Goal: Task Accomplishment & Management: Use online tool/utility

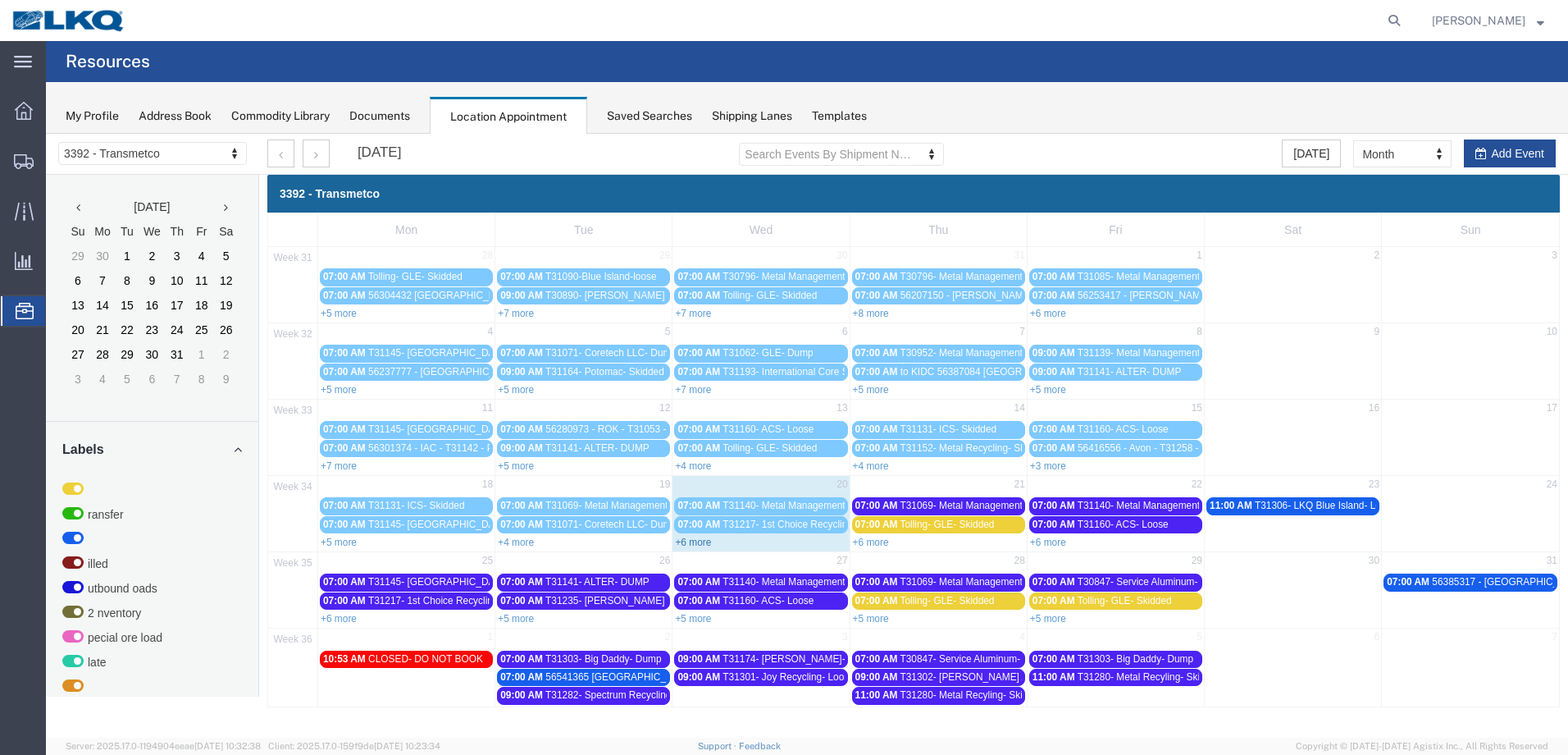
click at [686, 540] on link "+6 more" at bounding box center [693, 543] width 36 height 12
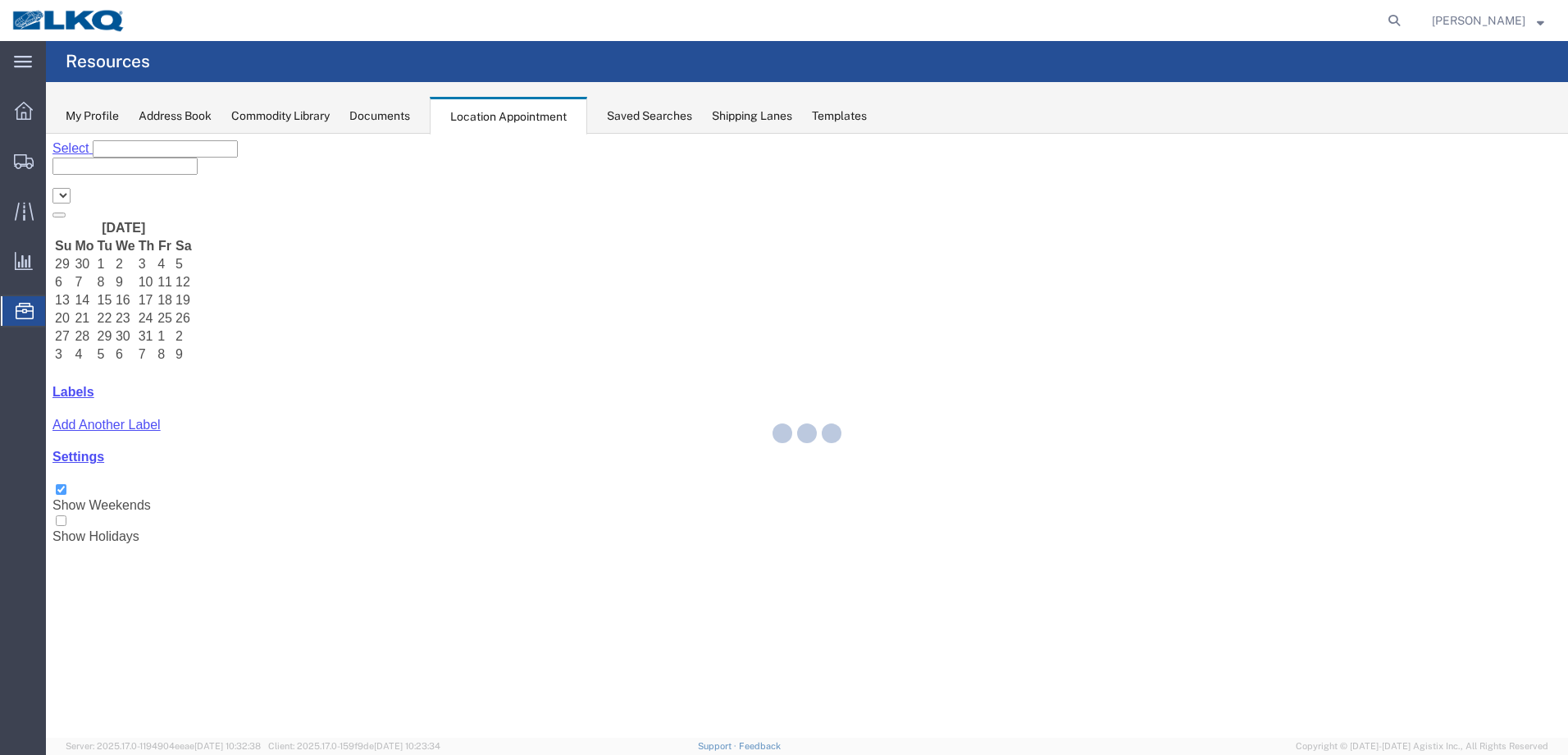
select select "28018"
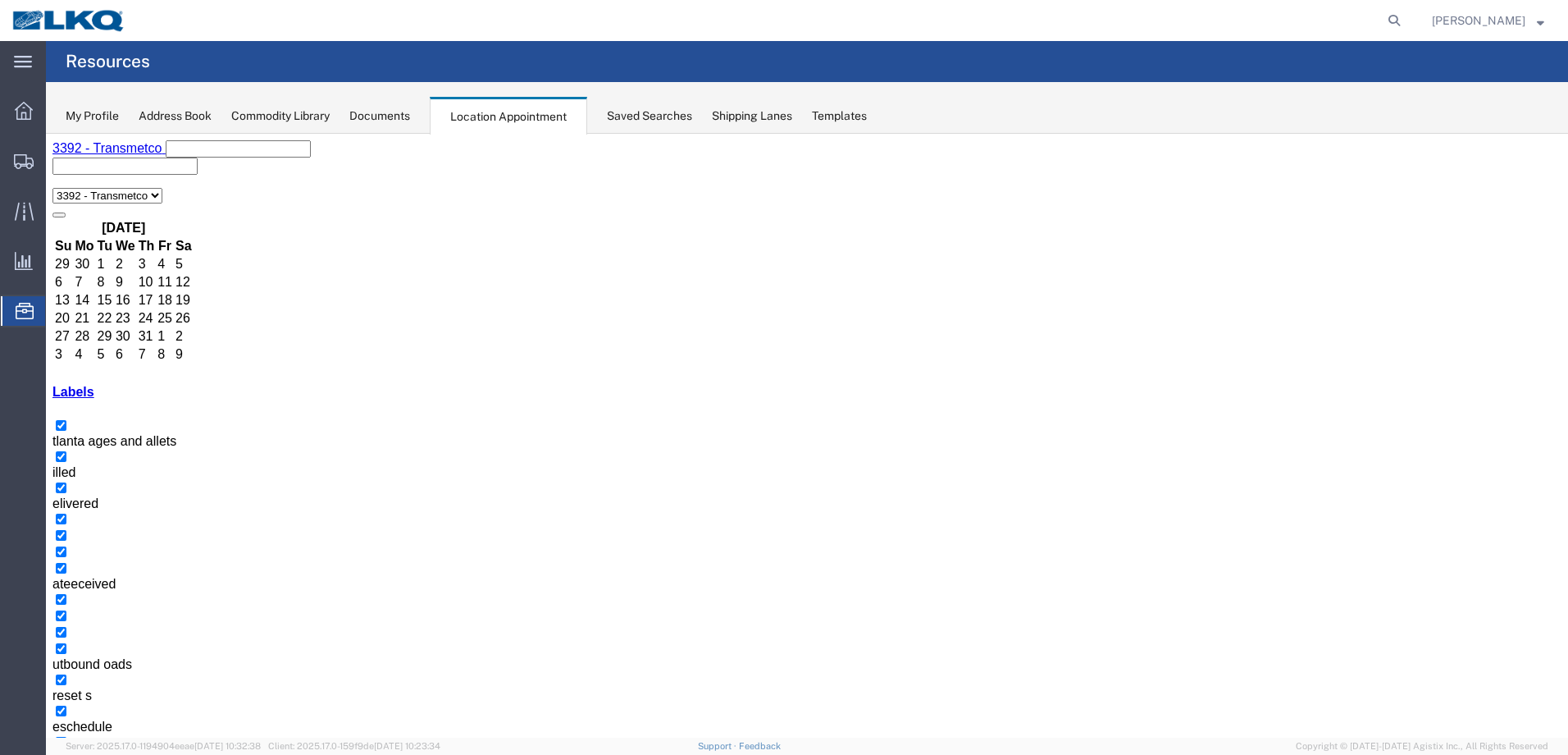
select select "1"
select select
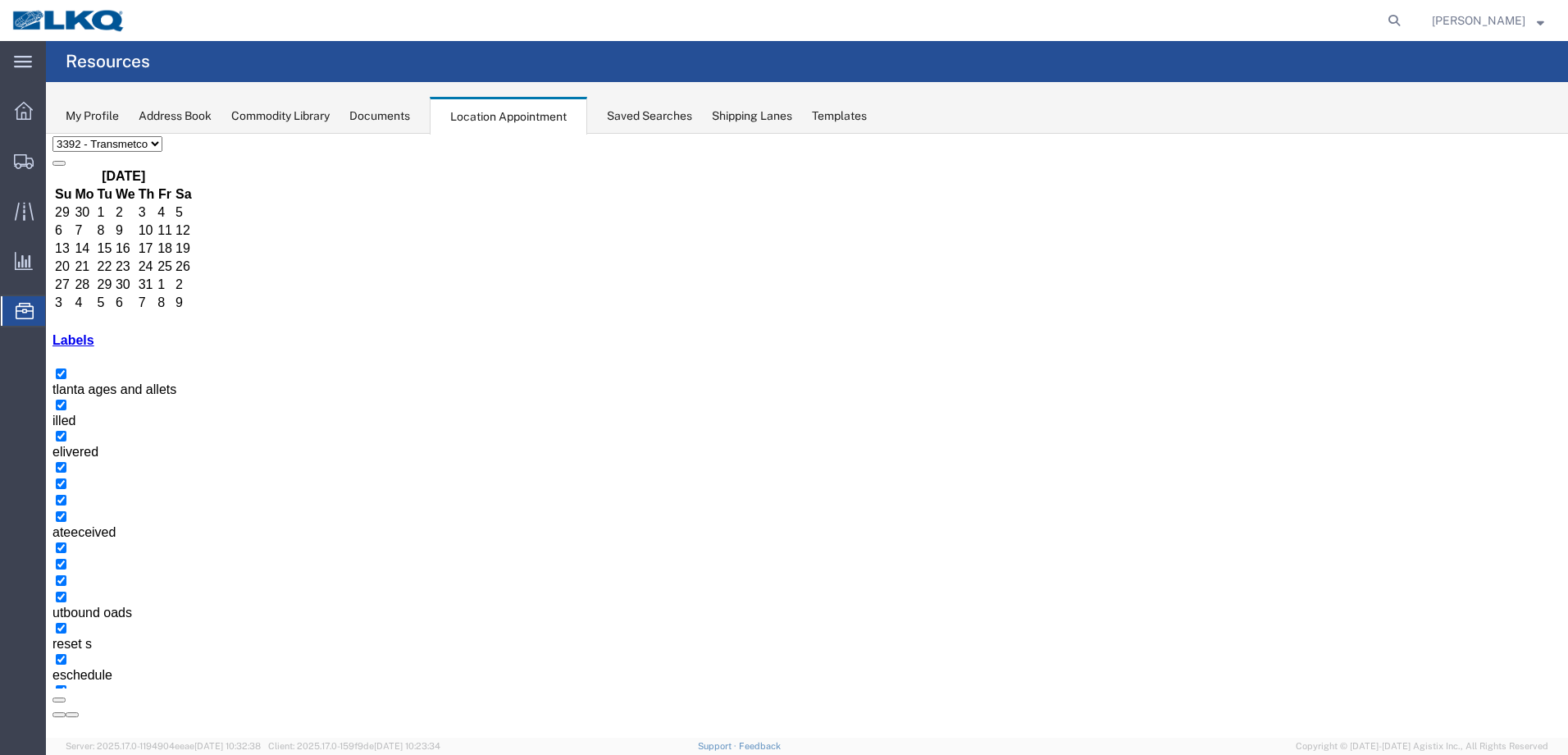
scroll to position [97, 0]
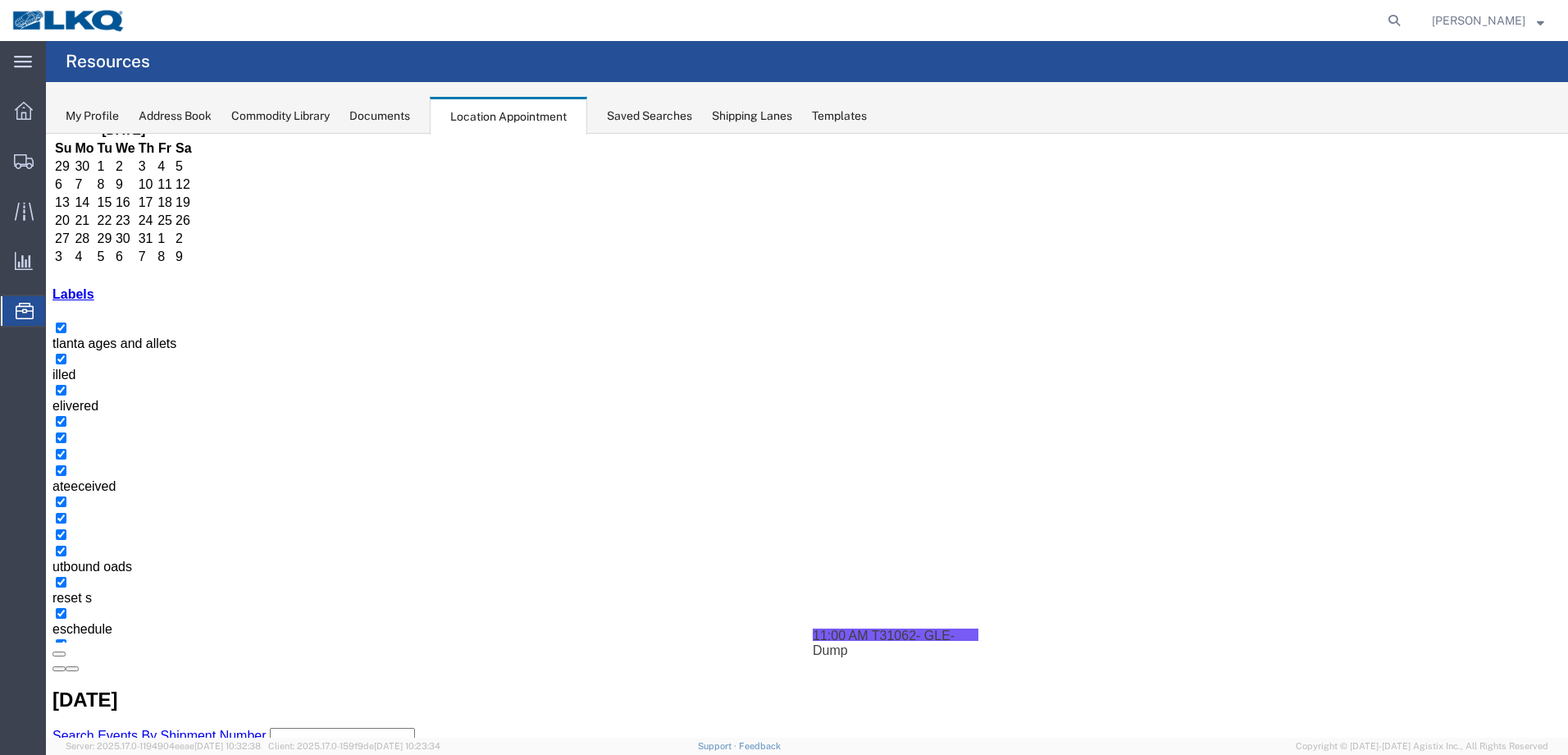
drag, startPoint x: 785, startPoint y: 481, endPoint x: 1146, endPoint y: 715, distance: 430.2
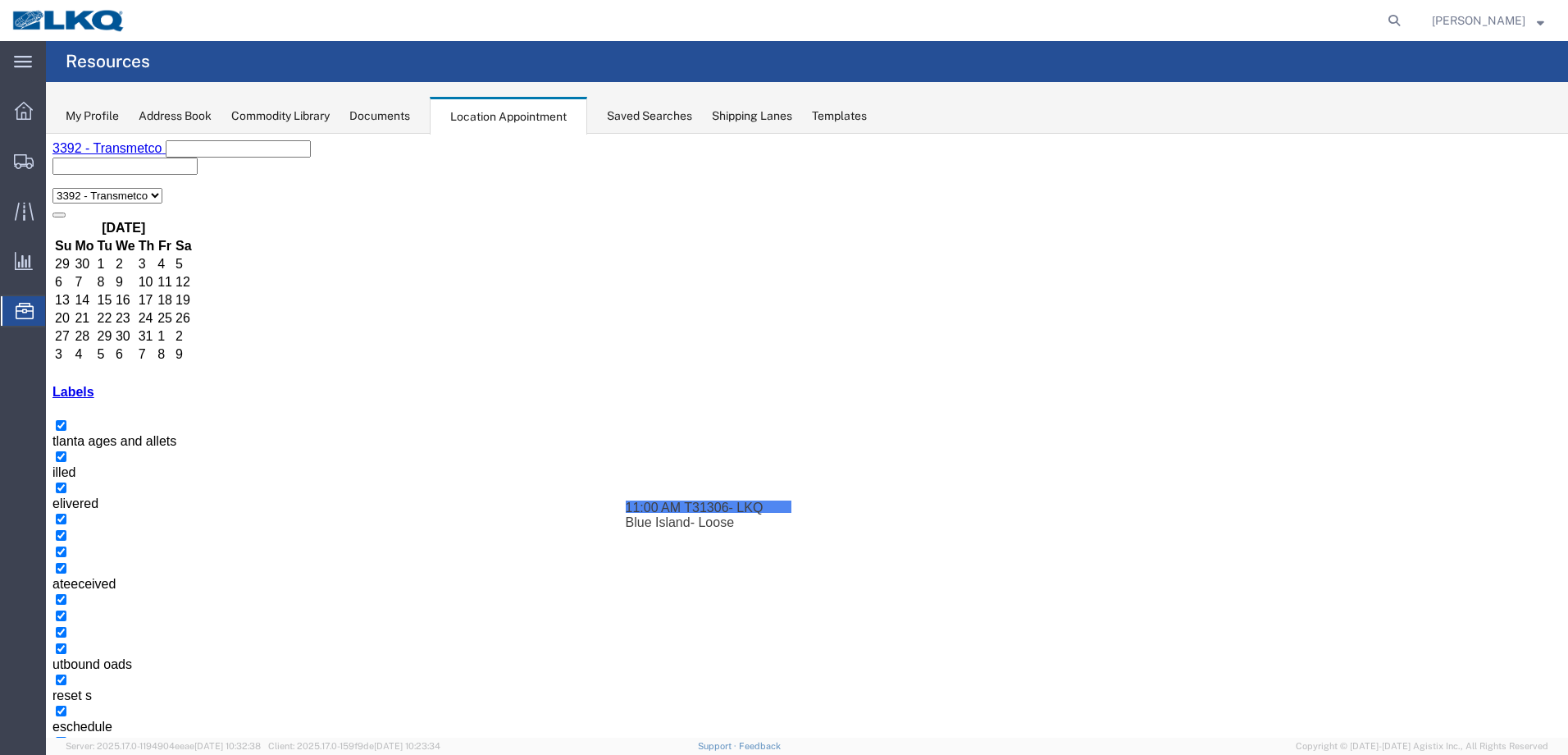
drag, startPoint x: 1275, startPoint y: 504, endPoint x: 921, endPoint y: 586, distance: 363.4
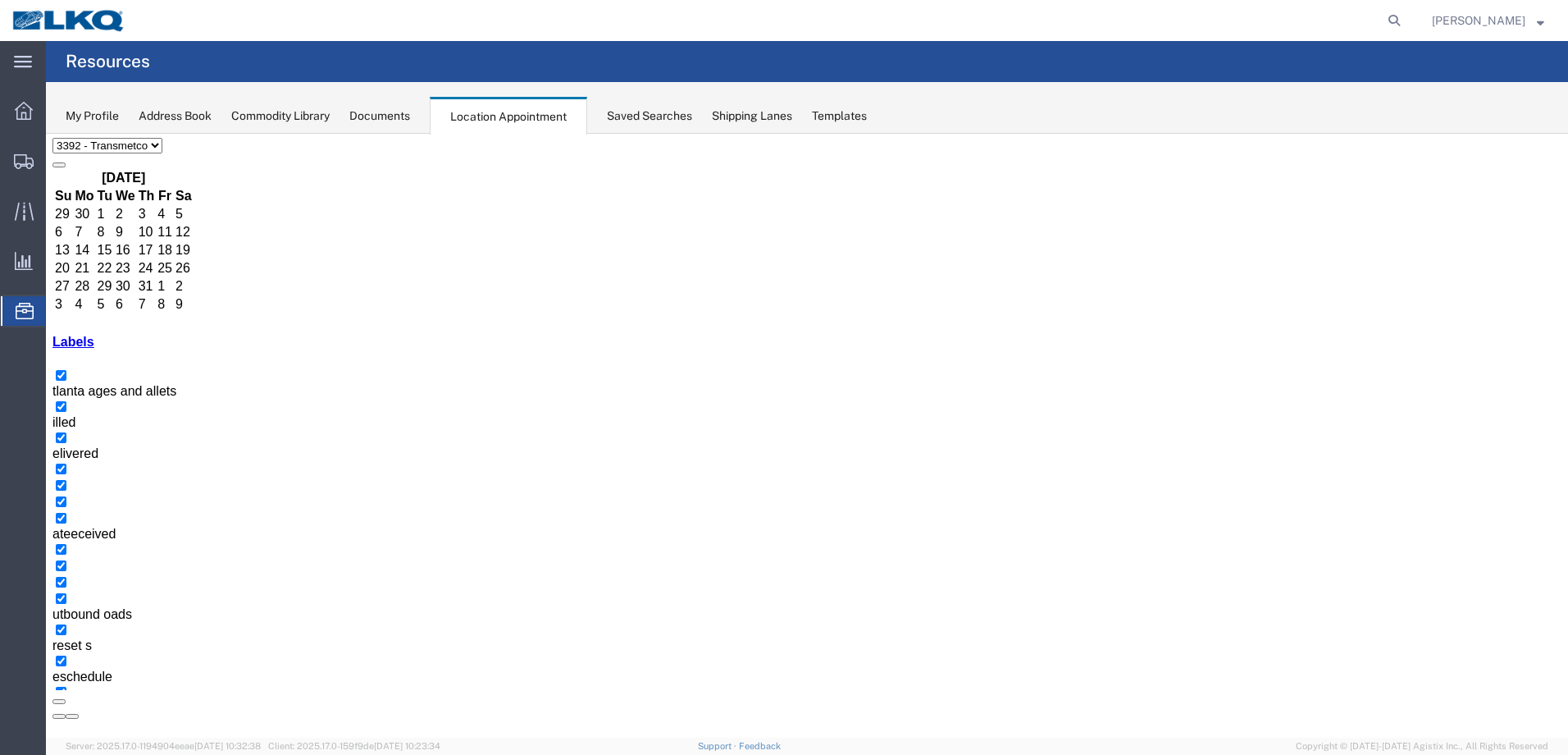
scroll to position [116, 0]
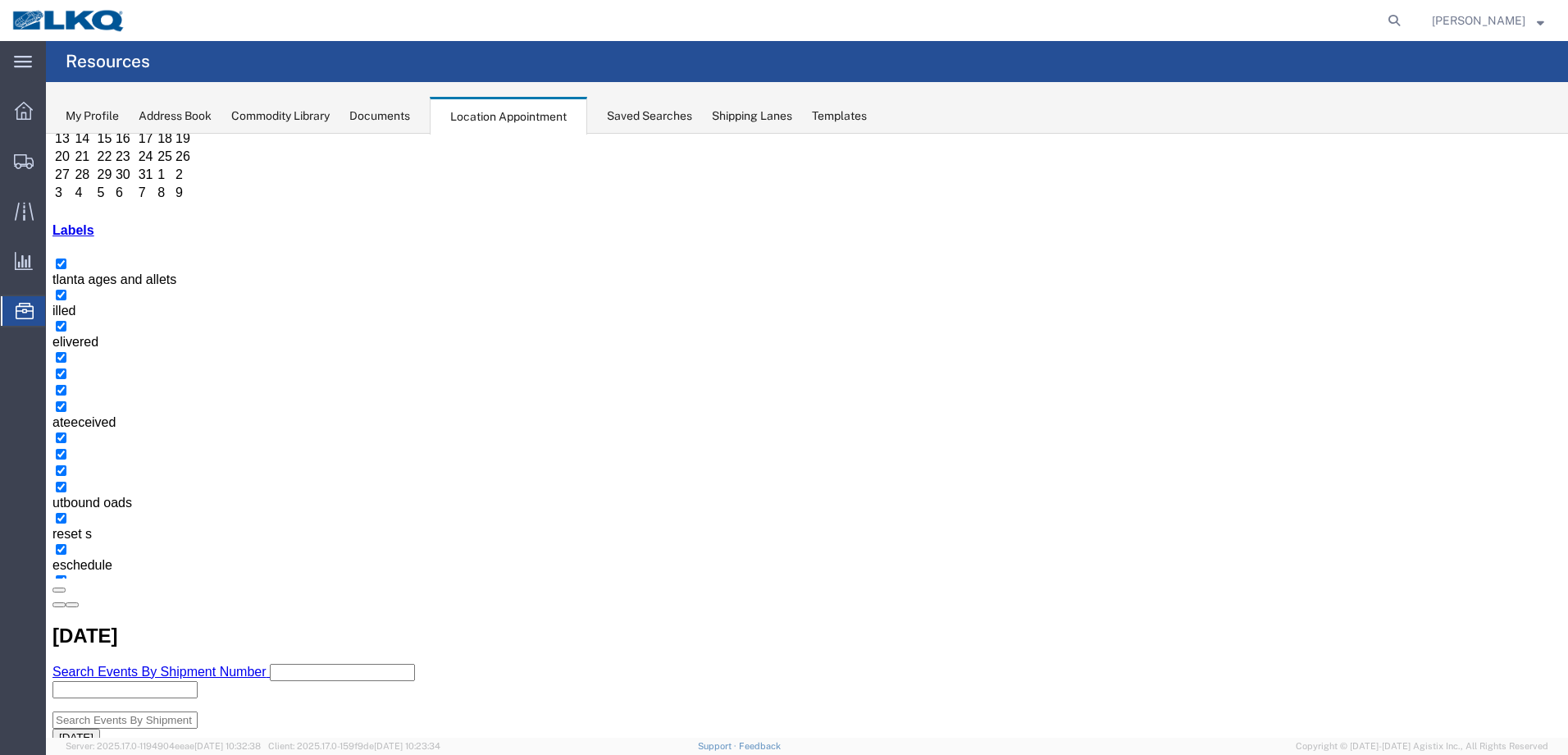
scroll to position [197, 0]
